Goal: Transaction & Acquisition: Download file/media

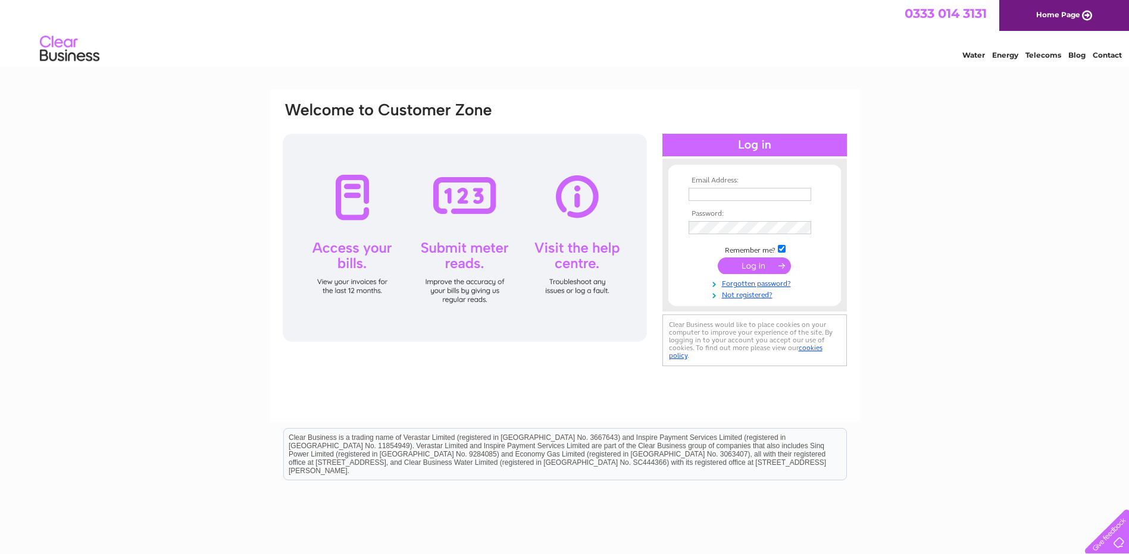
type input "pm@brightwaterproperties.co.uk"
click at [758, 265] on input "submit" at bounding box center [753, 266] width 73 height 17
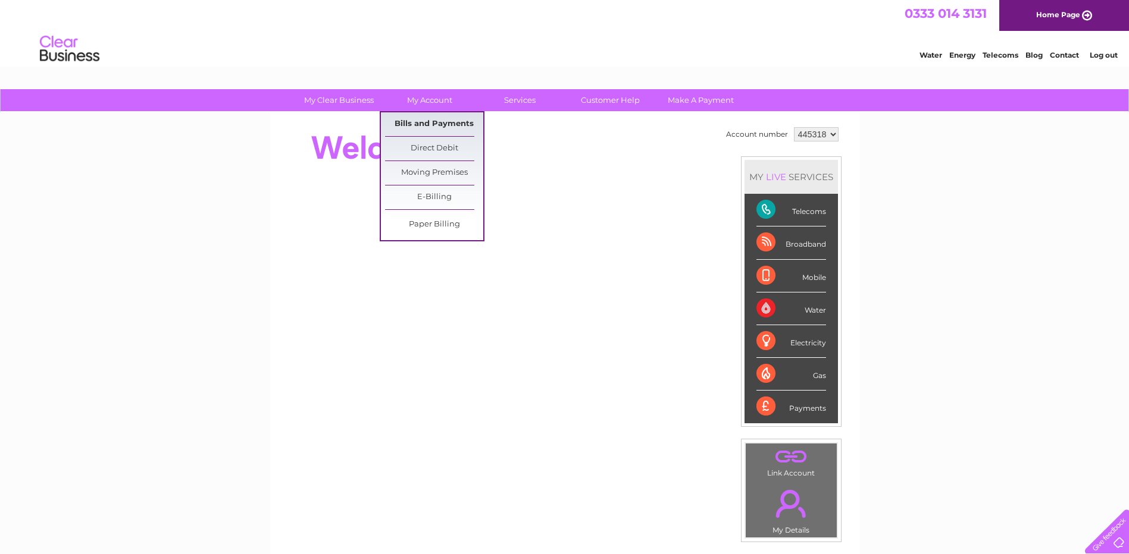
click at [437, 117] on link "Bills and Payments" at bounding box center [434, 124] width 98 height 24
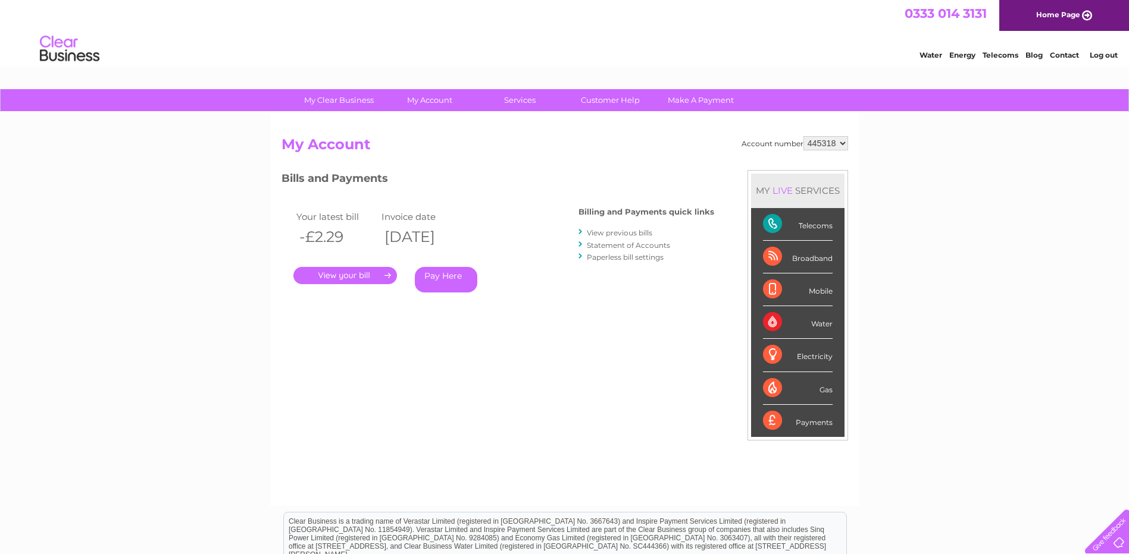
click at [619, 233] on link "View previous bills" at bounding box center [619, 232] width 65 height 9
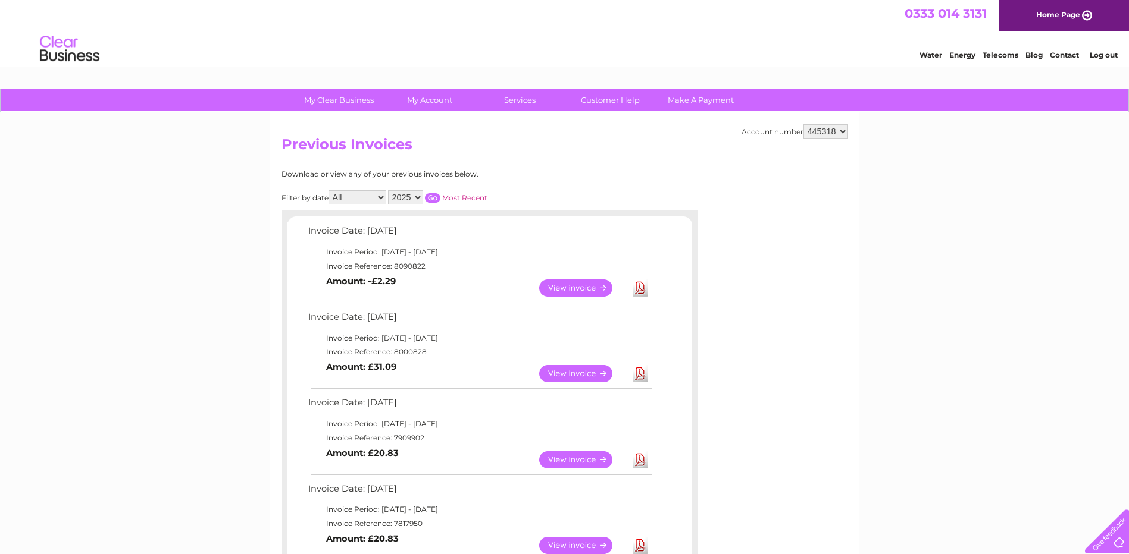
click at [637, 286] on link "Download" at bounding box center [639, 288] width 15 height 17
click at [642, 371] on link "Download" at bounding box center [639, 373] width 15 height 17
click at [637, 459] on link "Download" at bounding box center [639, 460] width 15 height 17
click at [640, 372] on link "Download" at bounding box center [639, 373] width 15 height 17
click at [642, 291] on link "Download" at bounding box center [639, 288] width 15 height 17
